Goal: Obtain resource: Download file/media

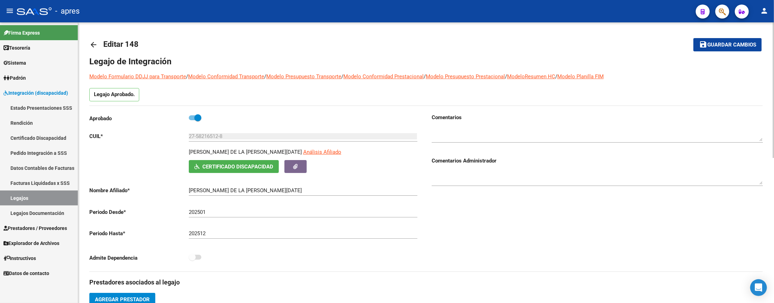
click at [289, 96] on div "Legajo Aprobado." at bounding box center [426, 96] width 674 height 17
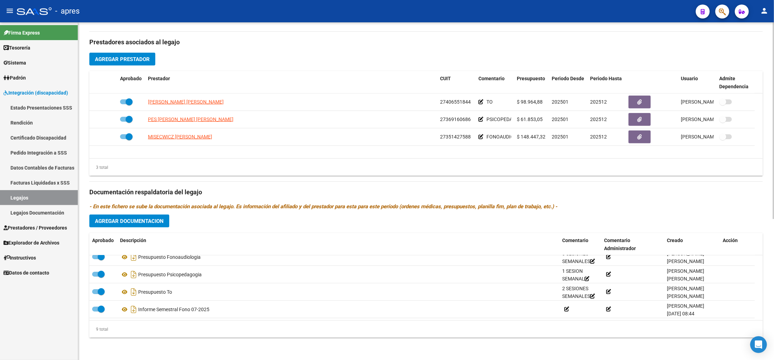
scroll to position [45, 0]
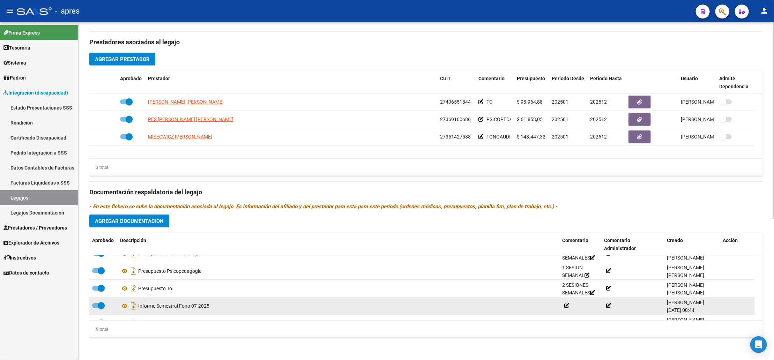
click at [296, 302] on div "Informe Semestral Fono 07-2025" at bounding box center [338, 306] width 437 height 11
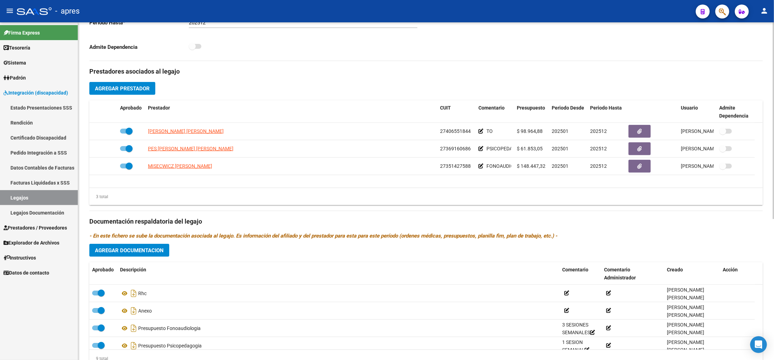
scroll to position [241, 0]
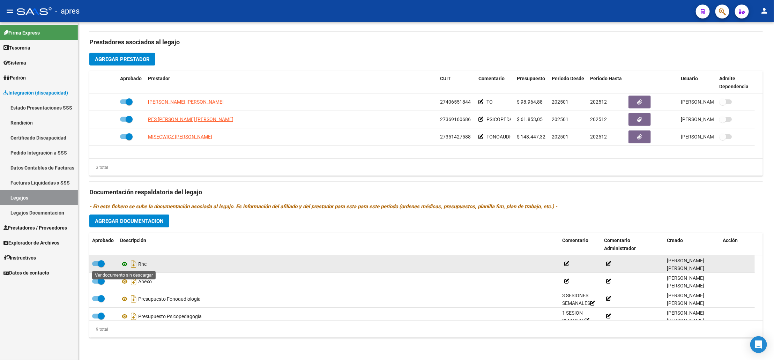
click at [120, 263] on icon at bounding box center [124, 264] width 9 height 8
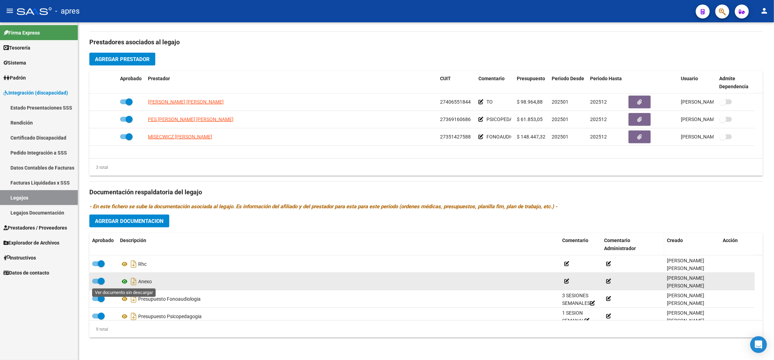
click at [121, 283] on icon at bounding box center [124, 282] width 9 height 8
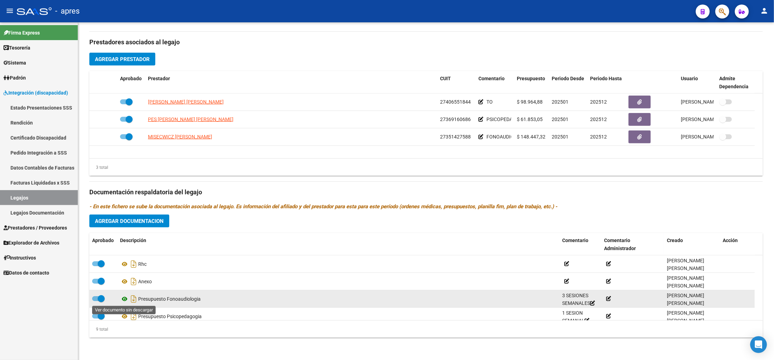
click at [125, 299] on icon at bounding box center [124, 299] width 9 height 8
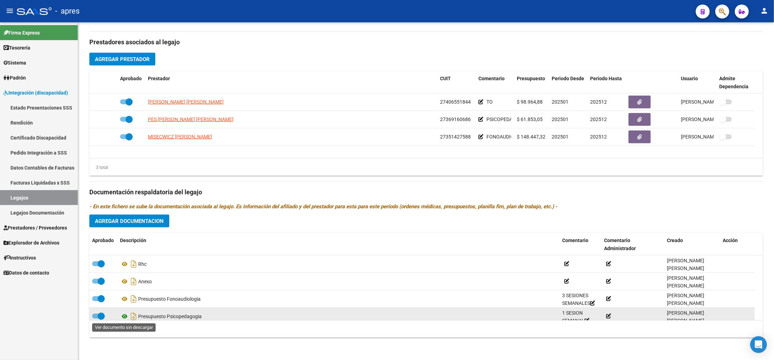
click at [123, 302] on icon at bounding box center [124, 316] width 9 height 8
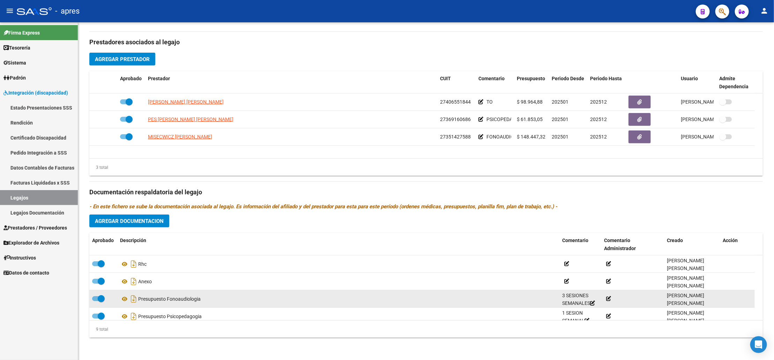
scroll to position [52, 0]
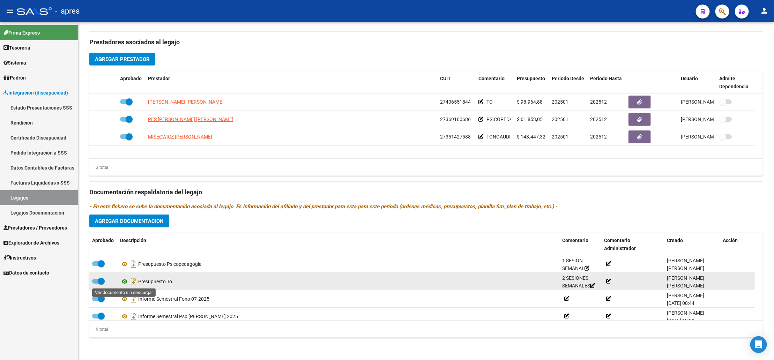
click at [125, 282] on icon at bounding box center [124, 282] width 9 height 8
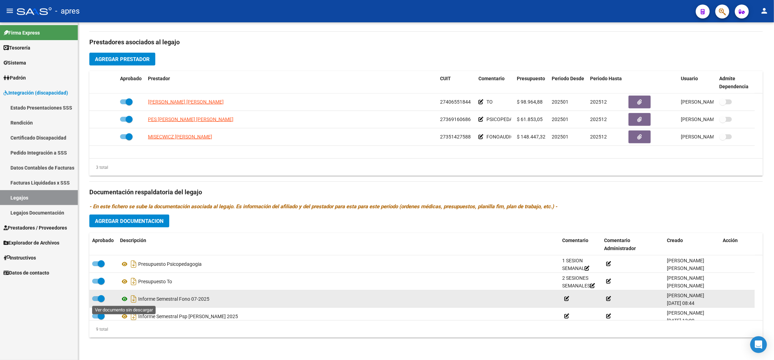
click at [122, 301] on icon at bounding box center [124, 299] width 9 height 8
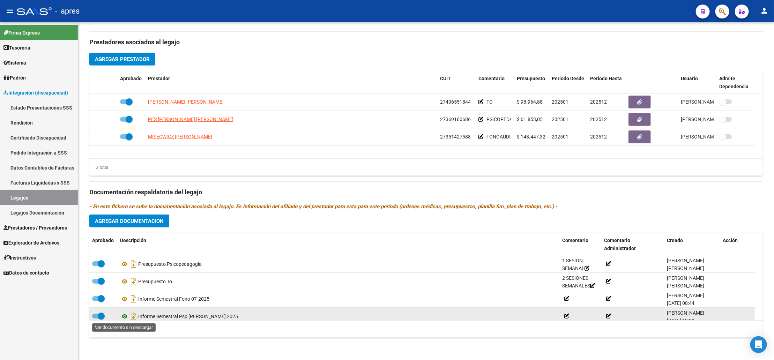
click at [123, 302] on icon at bounding box center [124, 316] width 9 height 8
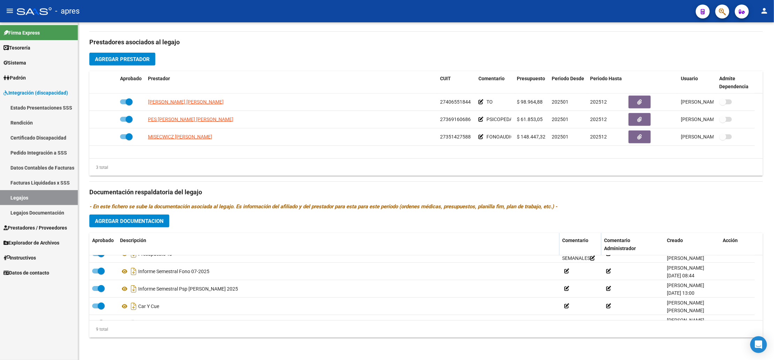
scroll to position [94, 0]
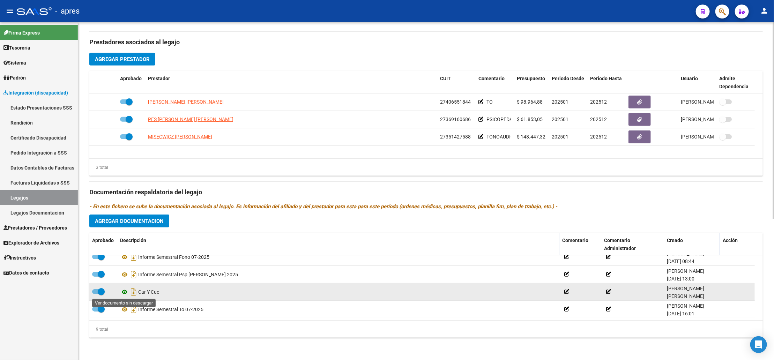
click at [120, 292] on icon at bounding box center [124, 292] width 9 height 8
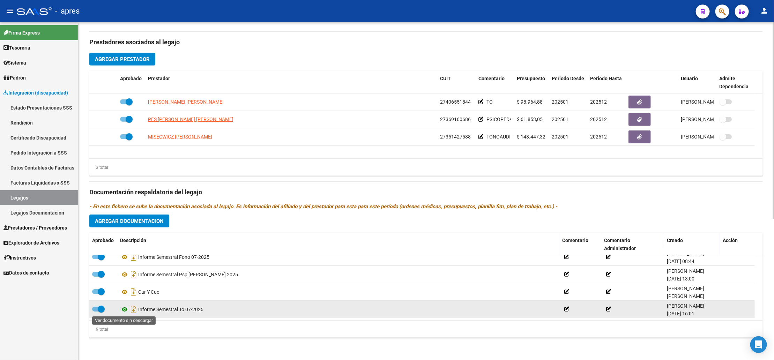
click at [122, 302] on icon at bounding box center [124, 309] width 9 height 8
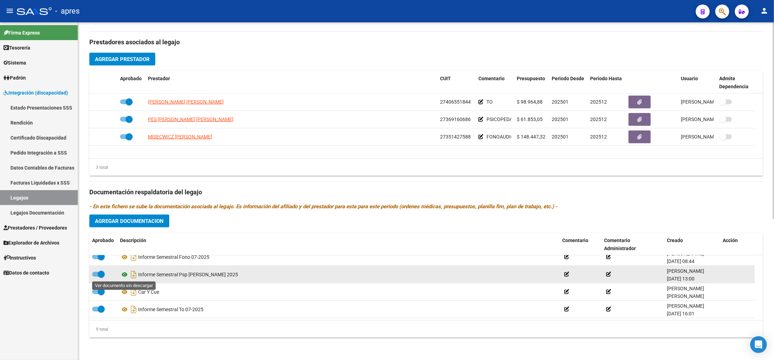
click at [125, 274] on icon at bounding box center [124, 275] width 9 height 8
click at [96, 273] on span at bounding box center [98, 274] width 13 height 5
click at [96, 277] on input "checkbox" at bounding box center [95, 277] width 0 height 0
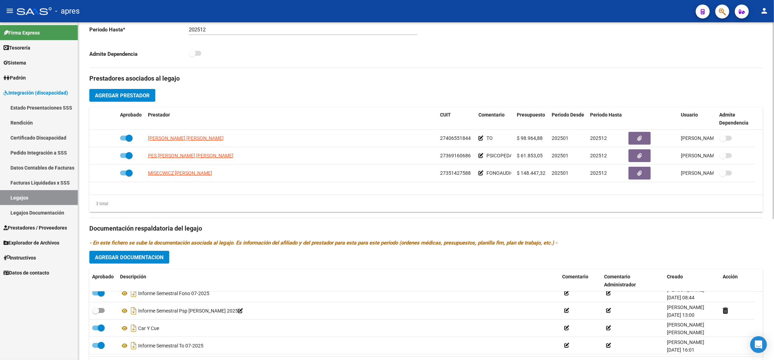
scroll to position [241, 0]
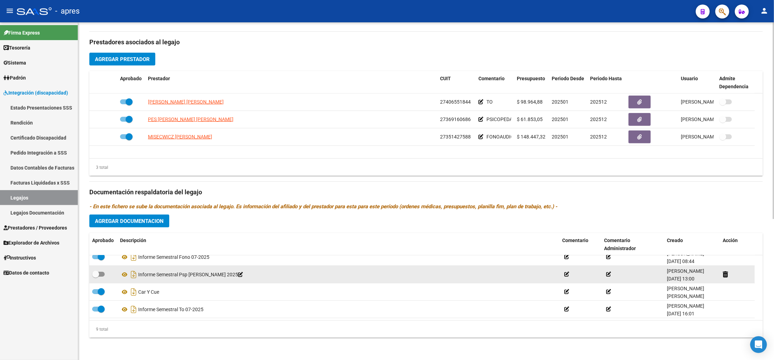
click at [238, 275] on icon at bounding box center [240, 274] width 5 height 5
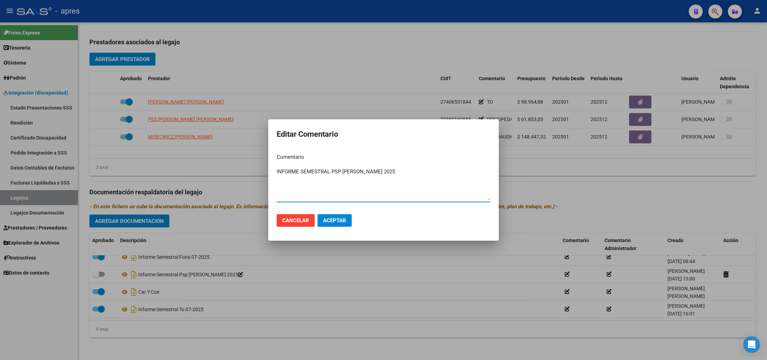
drag, startPoint x: 372, startPoint y: 172, endPoint x: 207, endPoint y: 172, distance: 165.5
click at [207, 172] on div "Editar Comentario Comentario INFORME SEMESTRAL PSP [PERSON_NAME] 2025 Ingresar …" at bounding box center [383, 180] width 767 height 360
click at [296, 223] on span "Cancelar" at bounding box center [295, 220] width 27 height 6
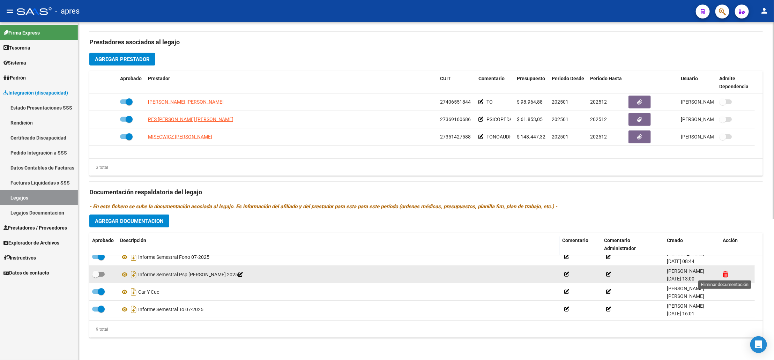
click at [727, 274] on icon at bounding box center [725, 274] width 5 height 7
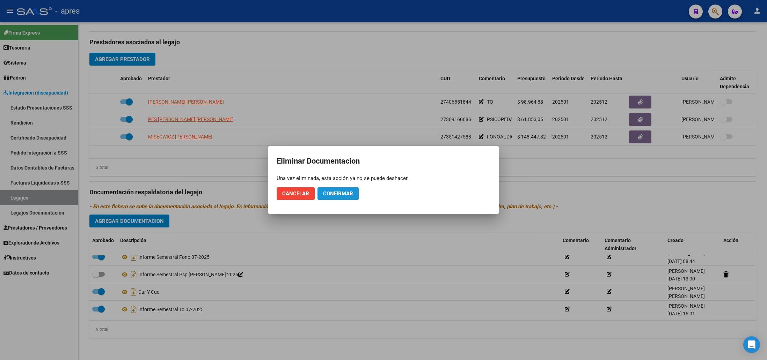
click at [350, 199] on button "Confirmar" at bounding box center [337, 193] width 41 height 13
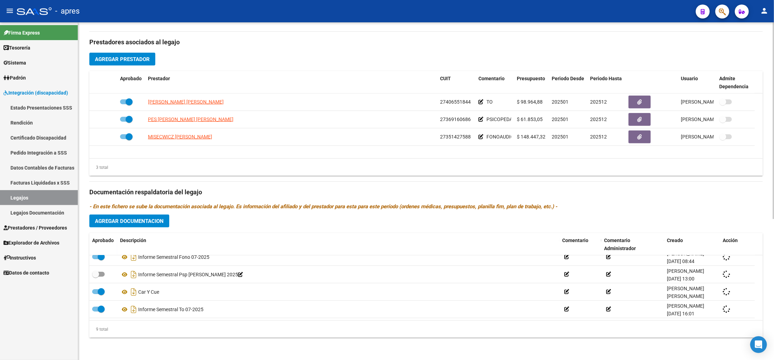
checkbox input "true"
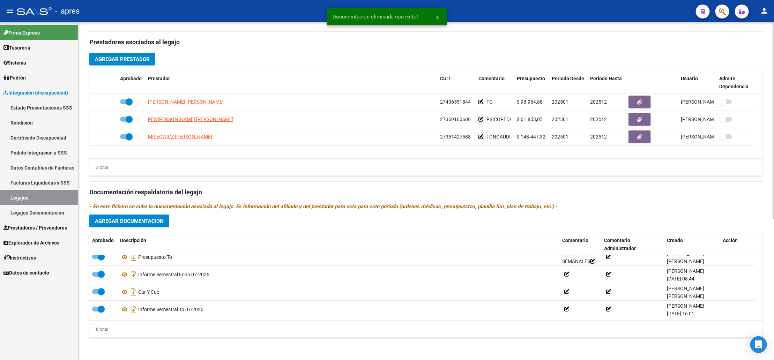
scroll to position [77, 0]
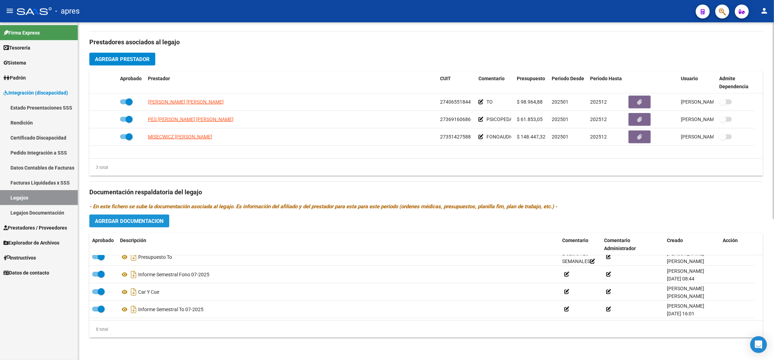
click at [150, 222] on span "Agregar Documentacion" at bounding box center [129, 221] width 69 height 6
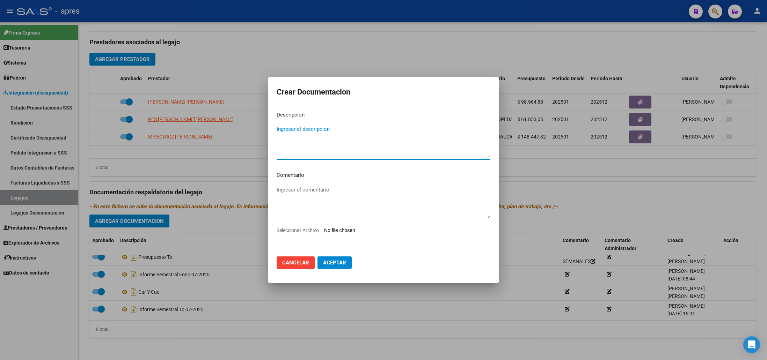
click at [310, 132] on textarea "Ingresar el descripcion" at bounding box center [383, 141] width 214 height 33
type textarea "INFORME SEMESTRAL PSP [PERSON_NAME] 2025"
click at [375, 231] on input "Seleccionar Archivo" at bounding box center [370, 231] width 93 height 7
type input "C:\fakepath\INFORME SEMESTRAL PSP [PERSON_NAME] 2025.pdf"
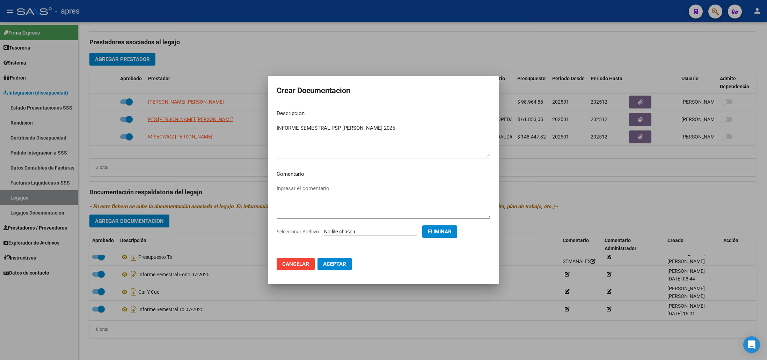
click at [345, 263] on span "Aceptar" at bounding box center [334, 264] width 23 height 6
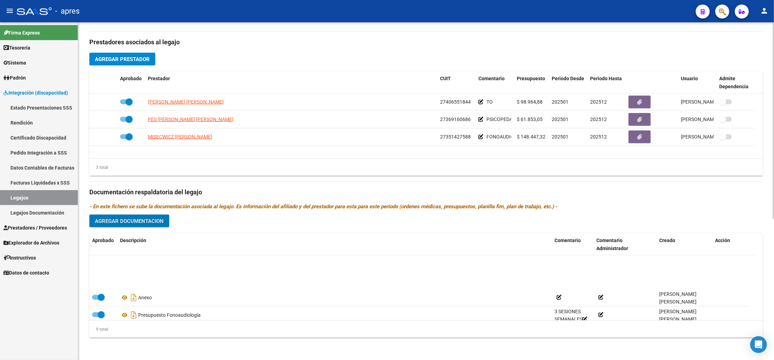
scroll to position [0, 0]
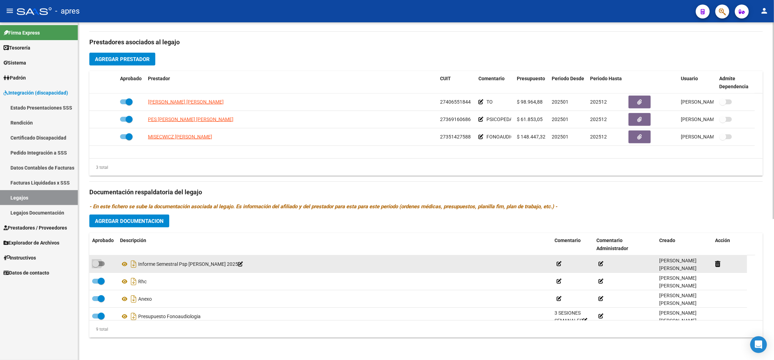
click at [102, 264] on span at bounding box center [98, 263] width 13 height 5
click at [96, 266] on input "checkbox" at bounding box center [95, 266] width 0 height 0
checkbox input "true"
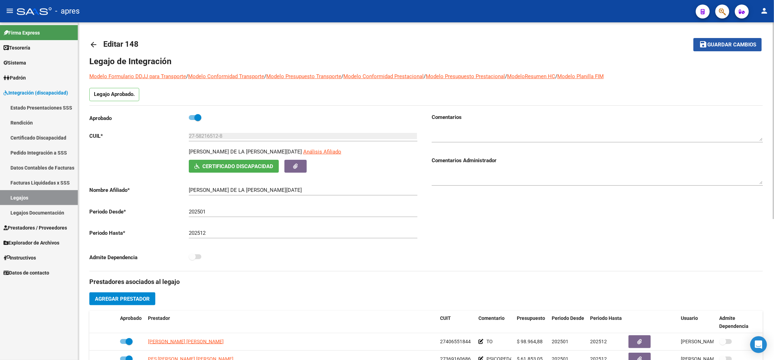
click at [729, 50] on button "save Guardar cambios" at bounding box center [728, 44] width 68 height 13
click at [715, 42] on span "Guardar cambios" at bounding box center [732, 45] width 49 height 6
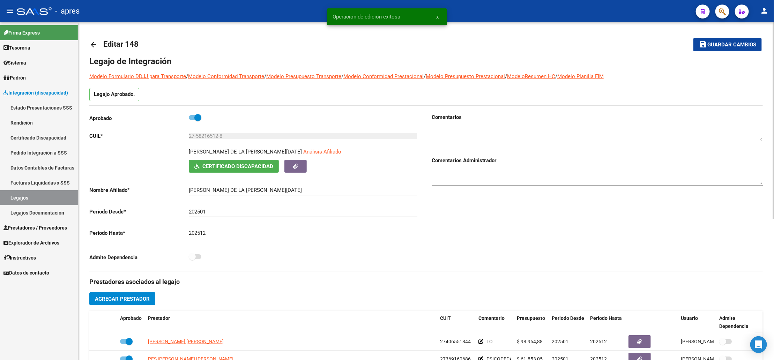
click at [93, 43] on mat-icon "arrow_back" at bounding box center [93, 44] width 8 height 8
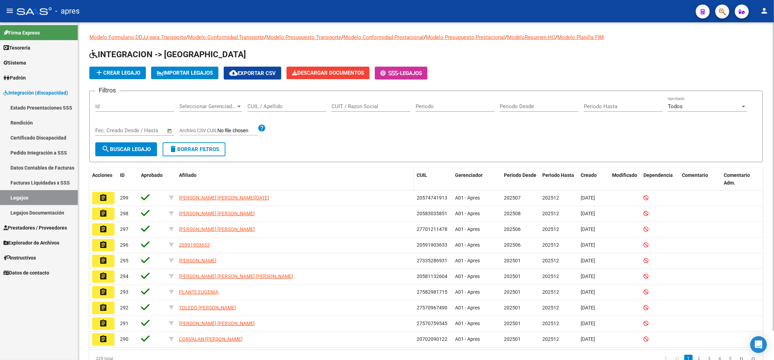
scroll to position [32, 0]
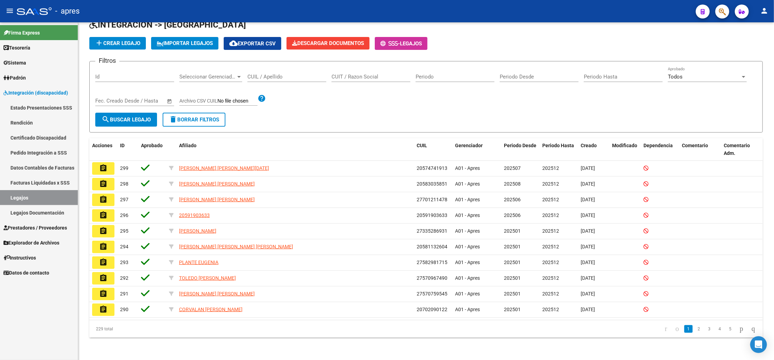
click at [23, 196] on link "Legajos" at bounding box center [39, 197] width 78 height 15
click at [422, 41] on span "Legajos" at bounding box center [411, 43] width 22 height 6
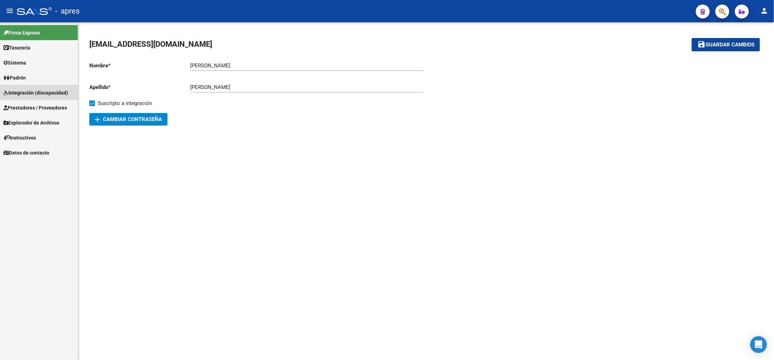
click at [22, 94] on span "Integración (discapacidad)" at bounding box center [35, 93] width 65 height 8
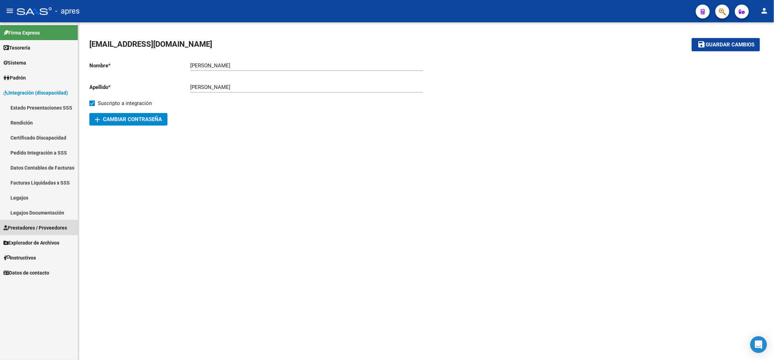
click at [37, 228] on span "Prestadores / Proveedores" at bounding box center [35, 228] width 64 height 8
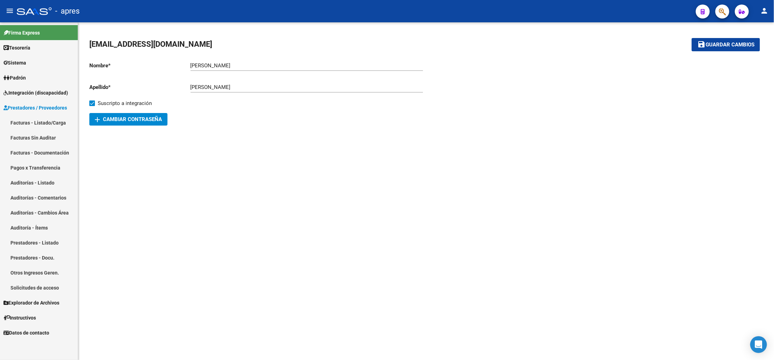
click at [58, 123] on link "Facturas - Listado/Carga" at bounding box center [39, 122] width 78 height 15
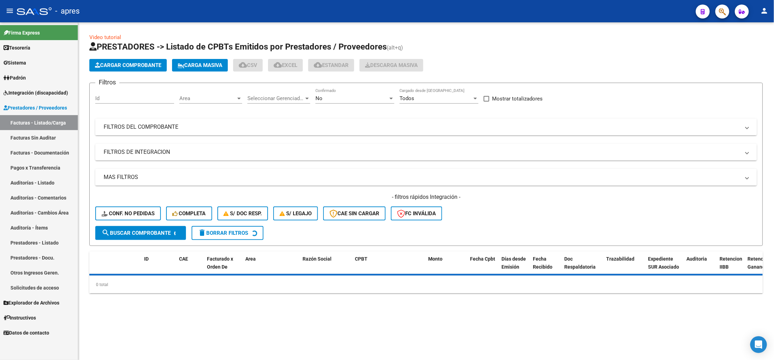
click at [131, 125] on mat-panel-title "FILTROS DEL COMPROBANTE" at bounding box center [422, 127] width 637 height 8
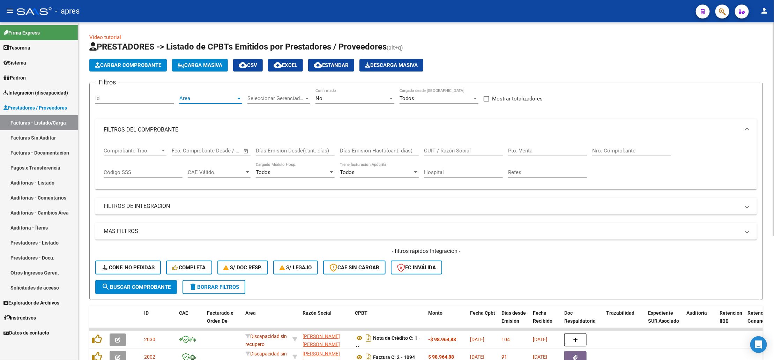
click at [183, 95] on span "Area" at bounding box center [207, 98] width 57 height 6
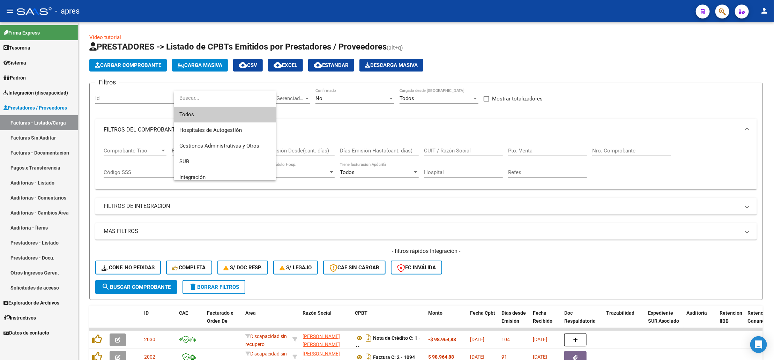
click at [205, 117] on span "Todos" at bounding box center [224, 115] width 91 height 16
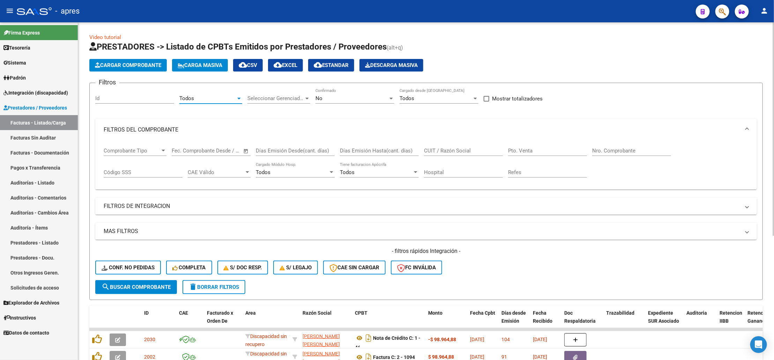
click at [279, 94] on div "Seleccionar Gerenciador Seleccionar Gerenciador" at bounding box center [278, 96] width 63 height 15
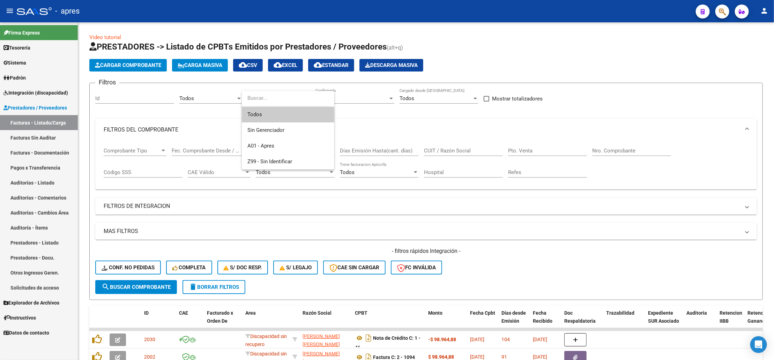
drag, startPoint x: 275, startPoint y: 114, endPoint x: 317, endPoint y: 100, distance: 44.9
click at [276, 114] on span "Todos" at bounding box center [287, 115] width 81 height 16
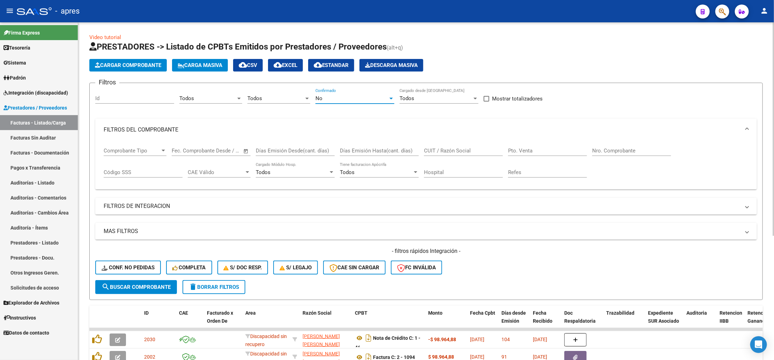
click at [350, 97] on div "No" at bounding box center [352, 98] width 73 height 6
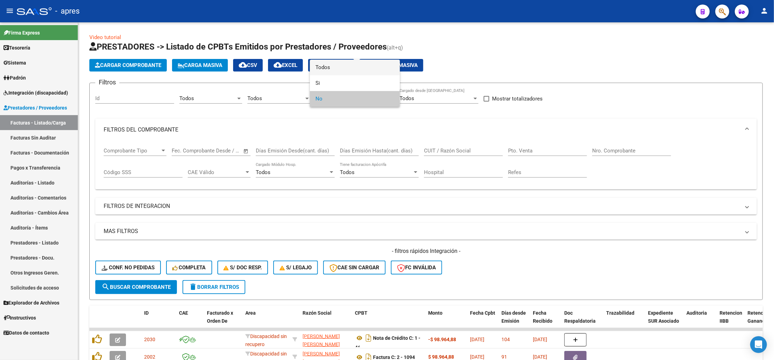
click at [349, 71] on span "Todos" at bounding box center [355, 68] width 79 height 16
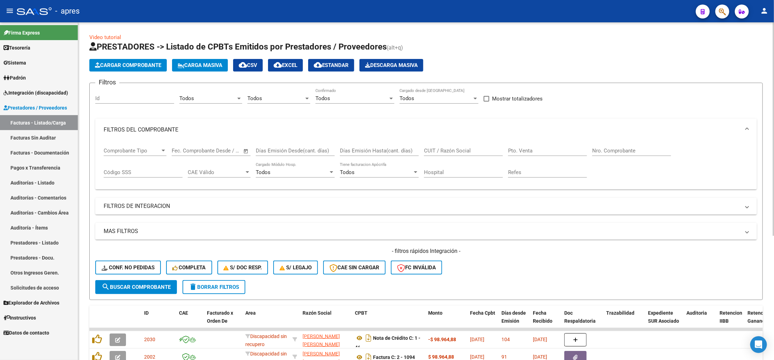
click at [463, 147] on div "CUIT / Razón Social" at bounding box center [463, 148] width 79 height 15
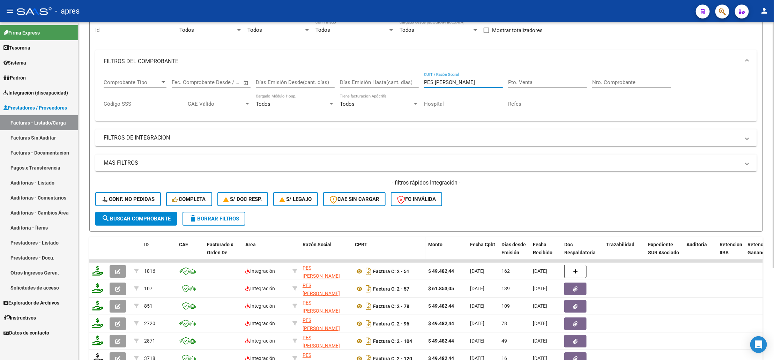
scroll to position [105, 0]
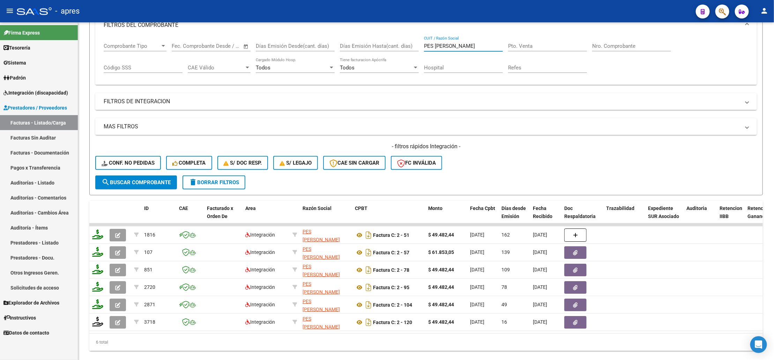
type input "PES JESICA"
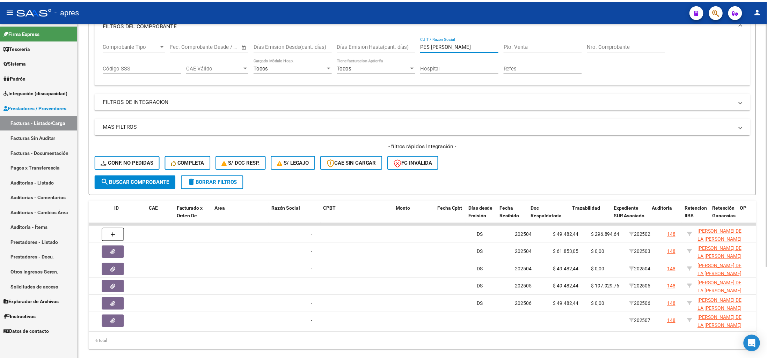
scroll to position [0, 0]
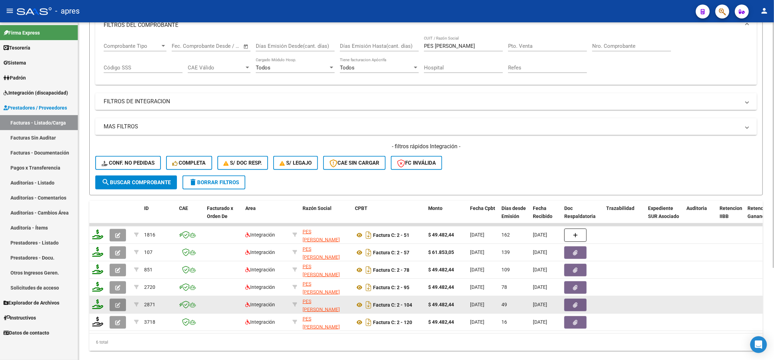
click at [117, 301] on button "button" at bounding box center [118, 305] width 16 height 13
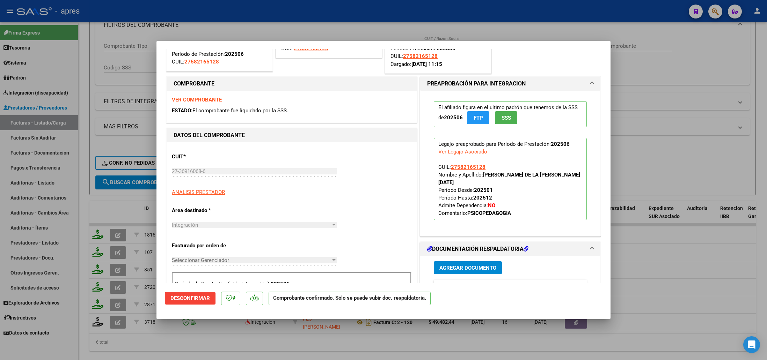
scroll to position [157, 0]
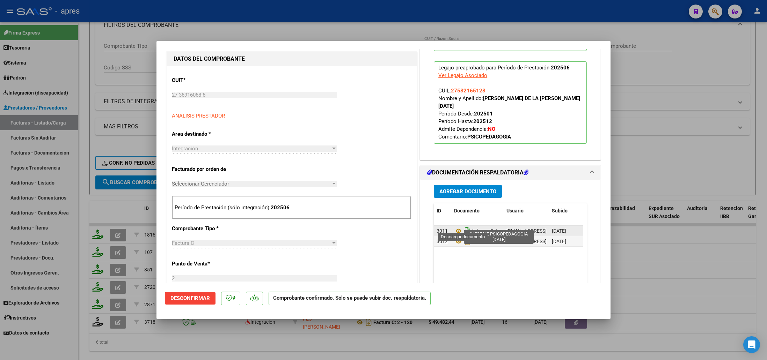
click at [463, 225] on icon "Descargar documento" at bounding box center [467, 230] width 9 height 11
